Goal: Task Accomplishment & Management: Use online tool/utility

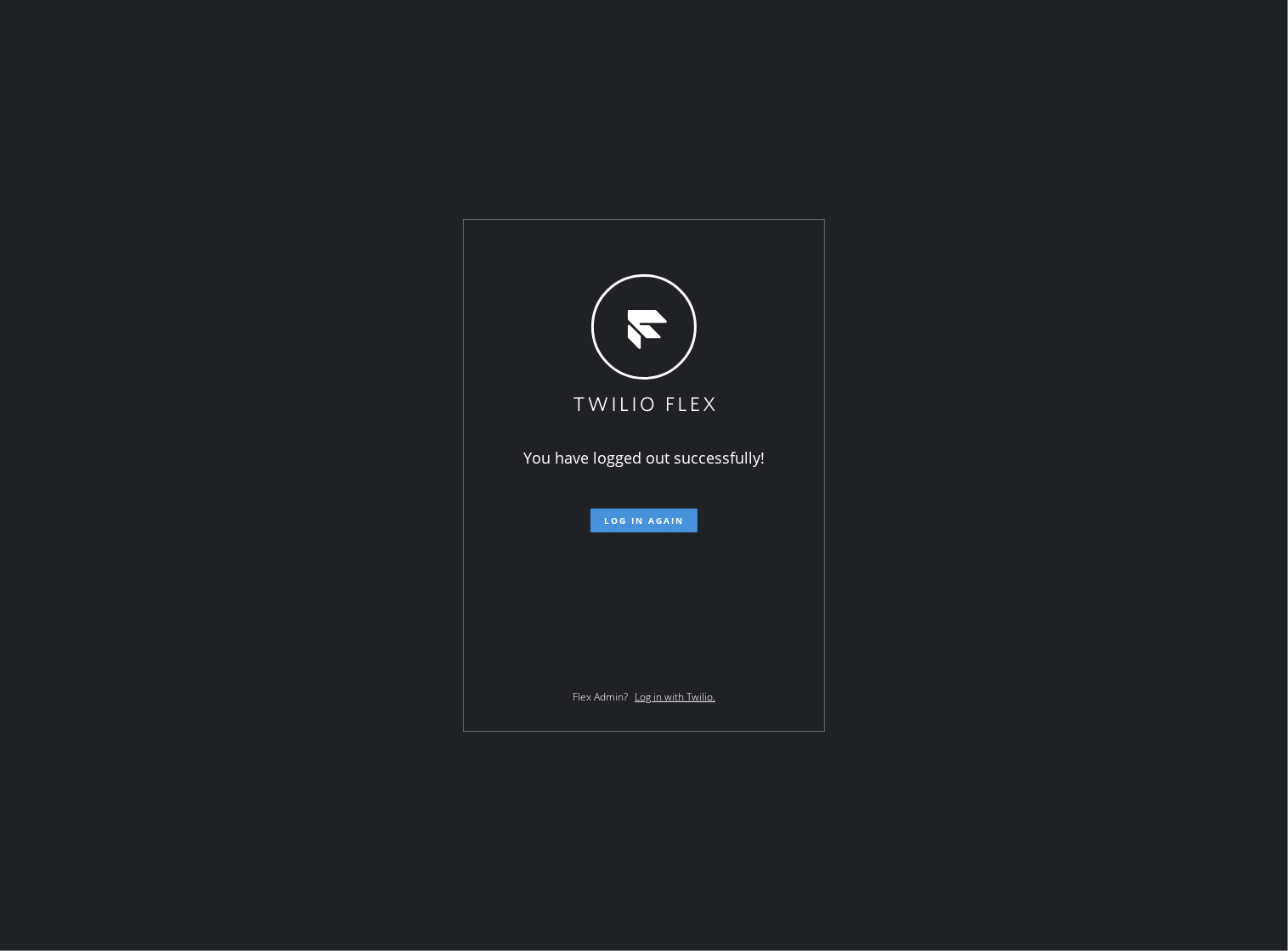
click at [639, 523] on span "Log in again" at bounding box center [644, 520] width 80 height 12
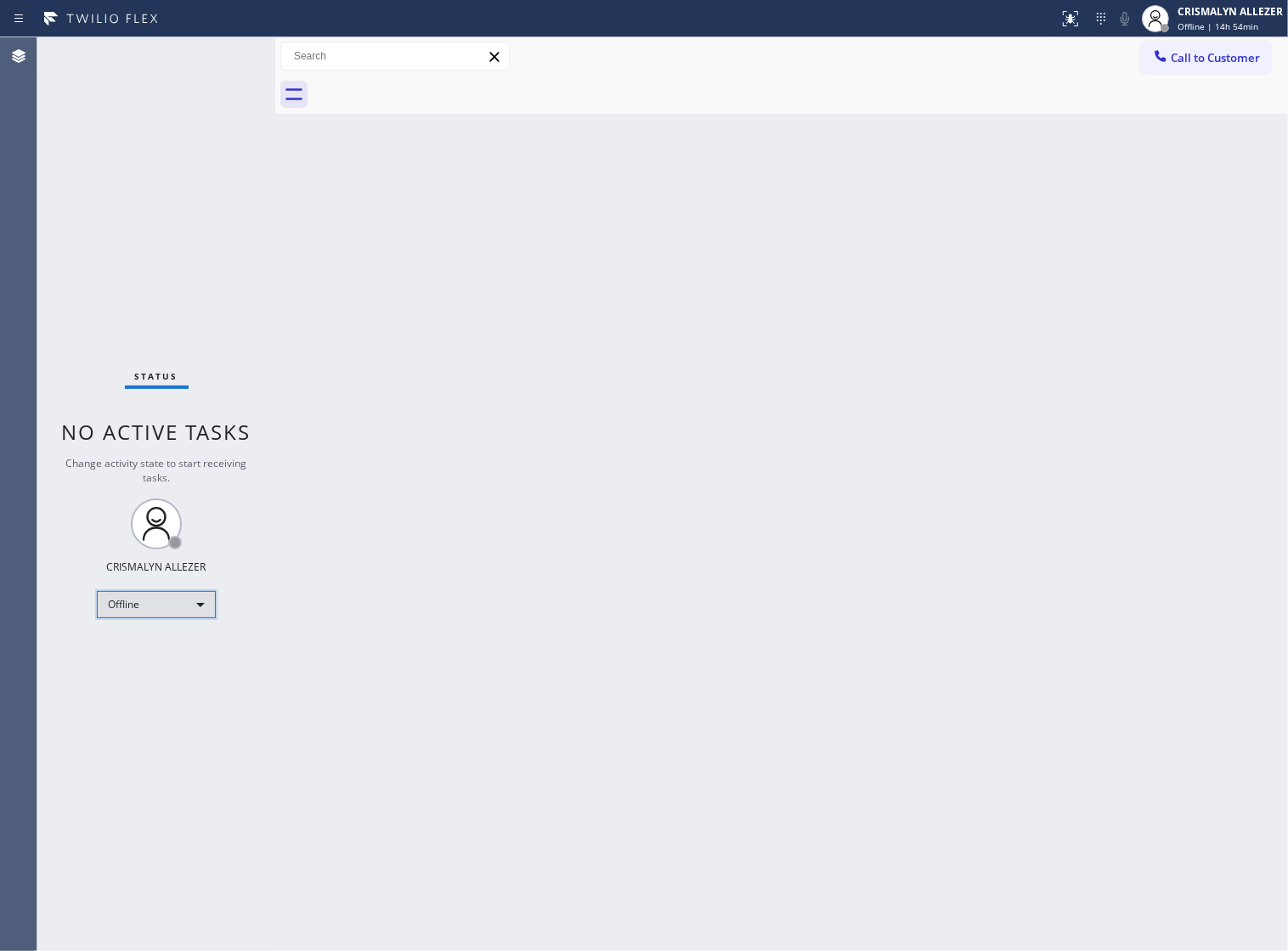
click at [209, 610] on div "Offline" at bounding box center [156, 605] width 119 height 27
click at [175, 669] on li "Unavailable" at bounding box center [155, 670] width 116 height 21
